Goal: Check status: Check status

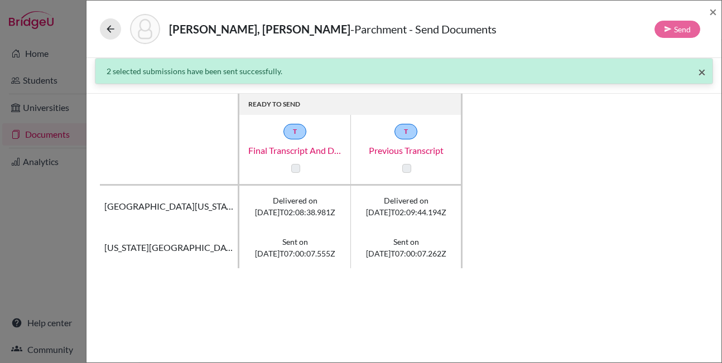
click at [698, 74] on span "×" at bounding box center [702, 72] width 8 height 16
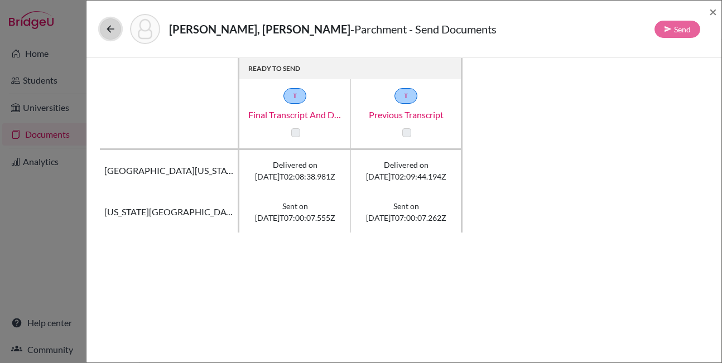
click at [113, 31] on icon at bounding box center [110, 28] width 11 height 11
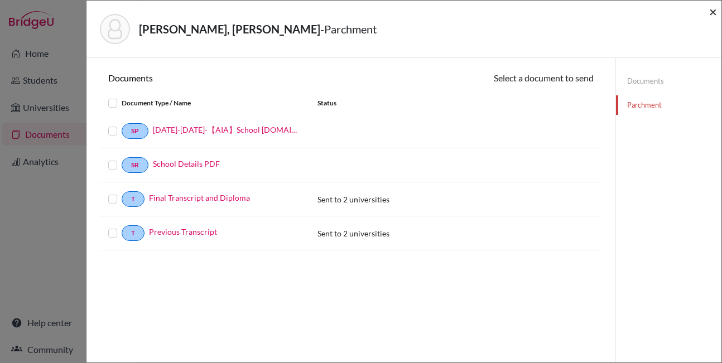
click at [714, 11] on span "×" at bounding box center [713, 11] width 8 height 16
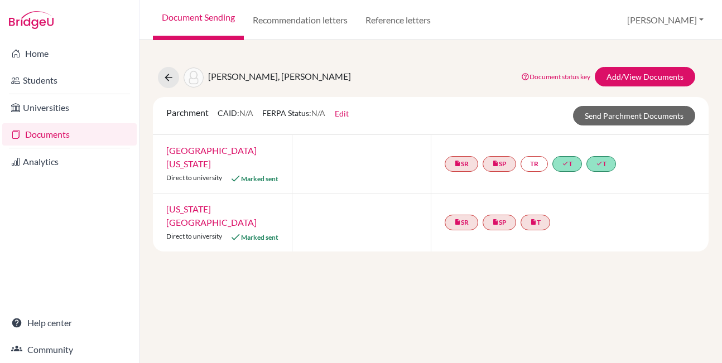
click at [215, 204] on link "[US_STATE][GEOGRAPHIC_DATA]" at bounding box center [211, 216] width 90 height 24
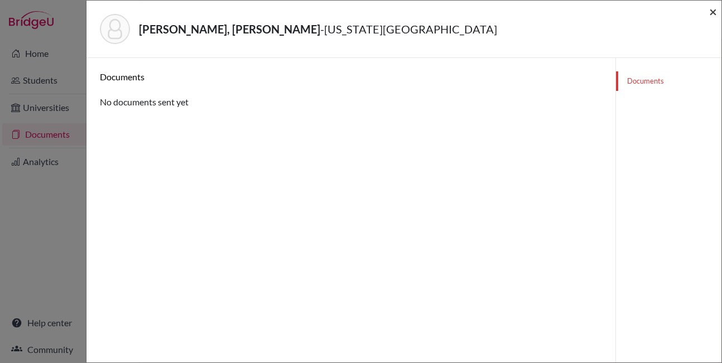
click at [711, 12] on span "×" at bounding box center [713, 11] width 8 height 16
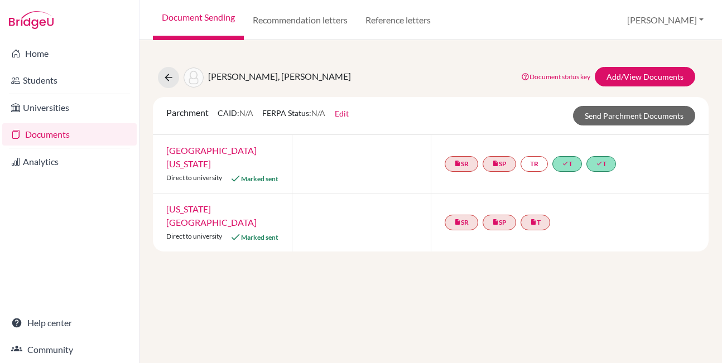
click at [522, 249] on div "Wen, Yuxuan Document status key TR Requirement. Document not uploaded yet. TR D…" at bounding box center [430, 201] width 582 height 323
click at [173, 76] on icon at bounding box center [168, 77] width 11 height 11
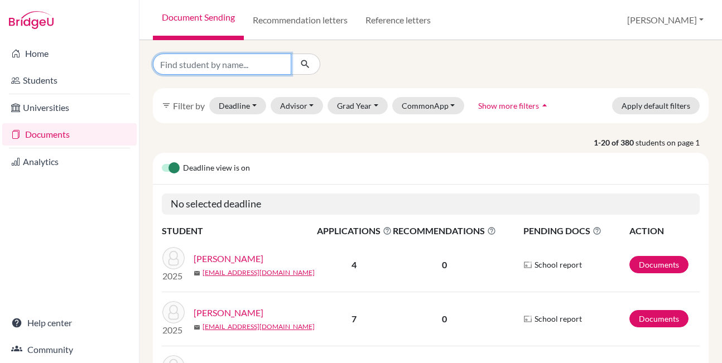
click at [230, 69] on input "Find student by name..." at bounding box center [222, 64] width 138 height 21
type input "yuxuan"
click button "submit" at bounding box center [306, 64] width 30 height 21
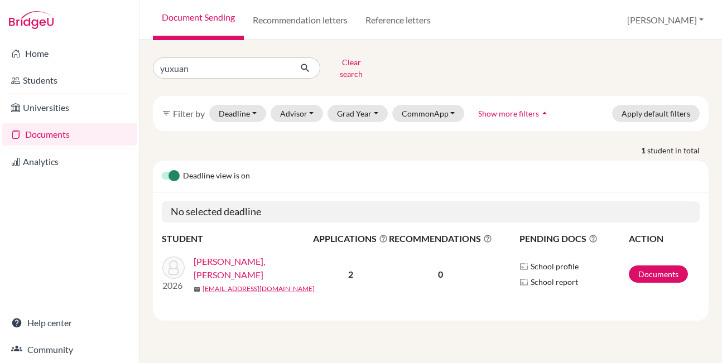
click at [227, 258] on link "[PERSON_NAME], [PERSON_NAME]" at bounding box center [257, 268] width 127 height 27
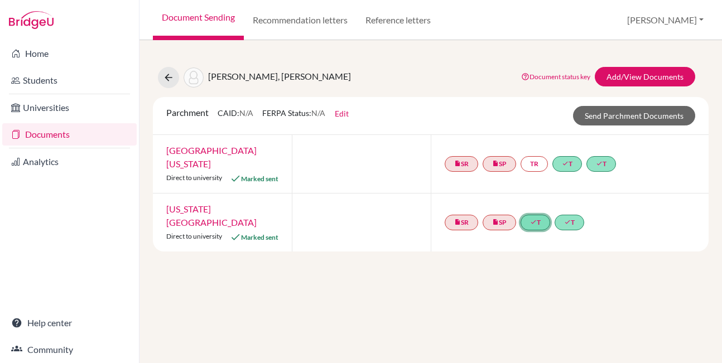
click at [536, 219] on icon "done" at bounding box center [533, 222] width 7 height 7
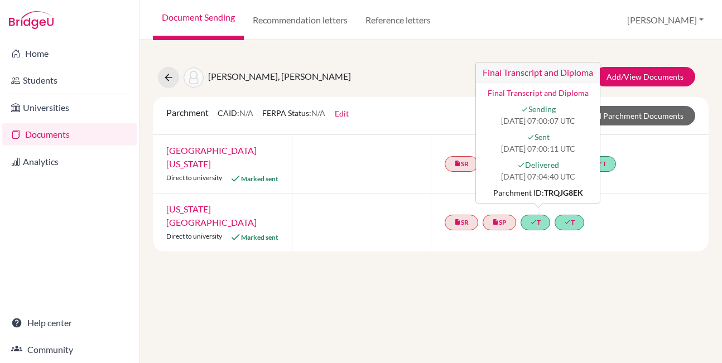
click at [419, 260] on div "Wen, Yuxuan Document status key TR Requirement. Document not uploaded yet. TR D…" at bounding box center [430, 201] width 582 height 323
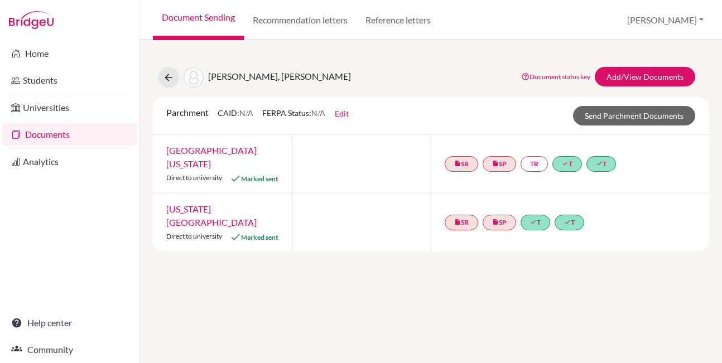
click at [209, 204] on link "[US_STATE][GEOGRAPHIC_DATA]" at bounding box center [211, 216] width 90 height 24
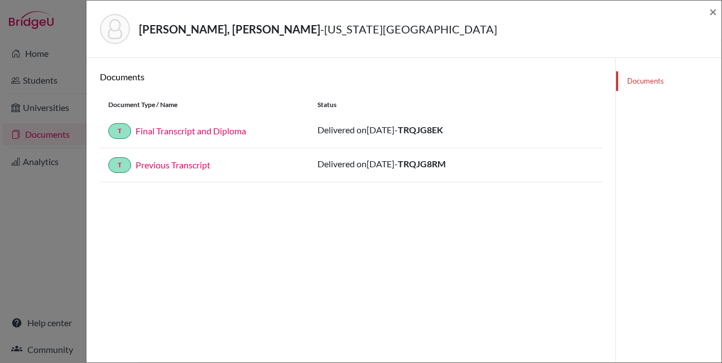
drag, startPoint x: 419, startPoint y: 130, endPoint x: 477, endPoint y: 130, distance: 58.6
click at [477, 130] on div "Delivered on [DATE] - TRQJG8EK" at bounding box center [455, 131] width 276 height 16
copy span "TRQJG8EK"
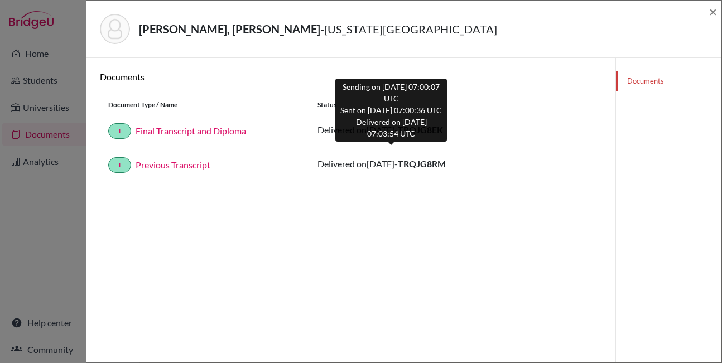
click at [391, 180] on div "T Previous Transcript Delivered on [DATE] - TRQJG8RM" at bounding box center [351, 165] width 502 height 34
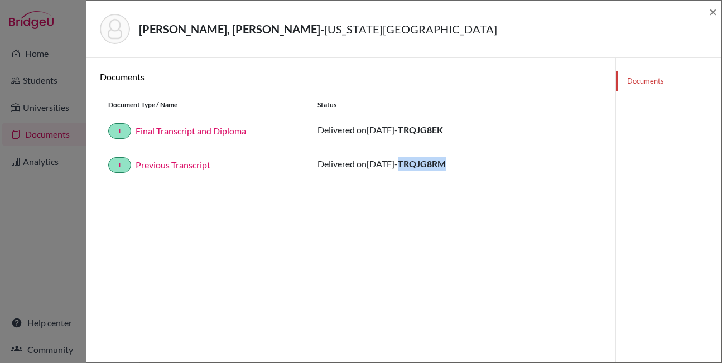
drag, startPoint x: 420, startPoint y: 164, endPoint x: 485, endPoint y: 165, distance: 64.7
click at [485, 165] on div "Delivered on [DATE] - TRQJG8RM" at bounding box center [455, 165] width 276 height 16
copy strong "TRQJG8RM"
click at [470, 225] on div "Documents Document Type / Name Status T Final Transcript and Diploma Delivered …" at bounding box center [351, 239] width 502 height 336
click at [709, 11] on span "×" at bounding box center [713, 11] width 8 height 16
